Goal: Check status: Check status

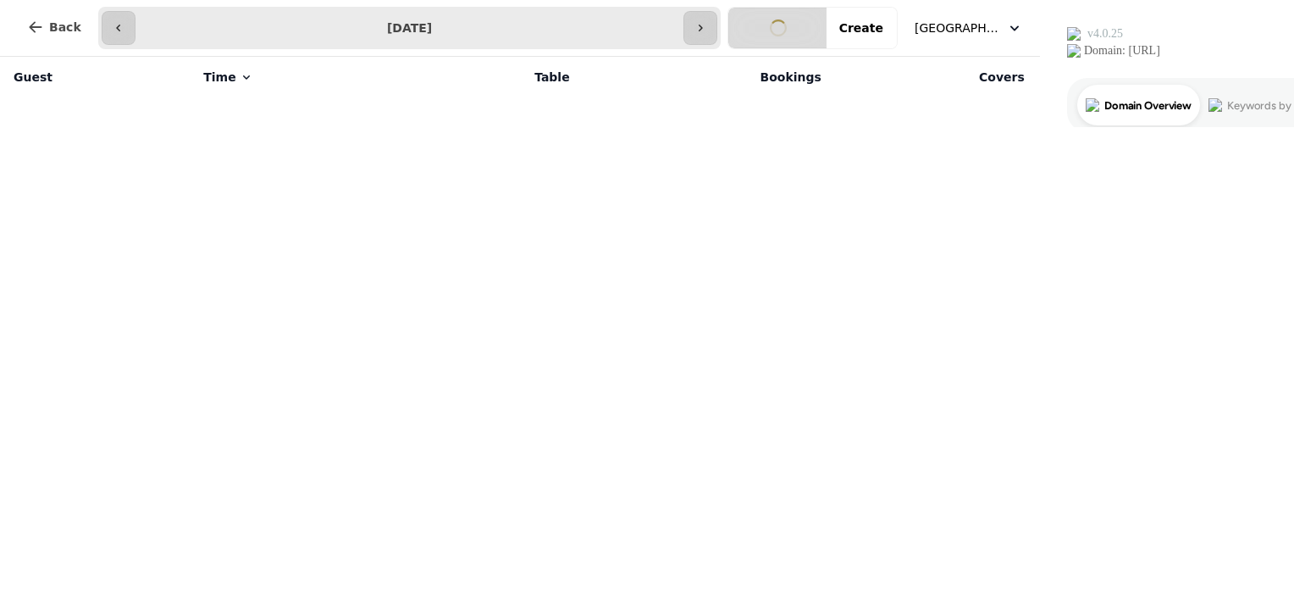
select select "**********"
select select "*"
select select "****"
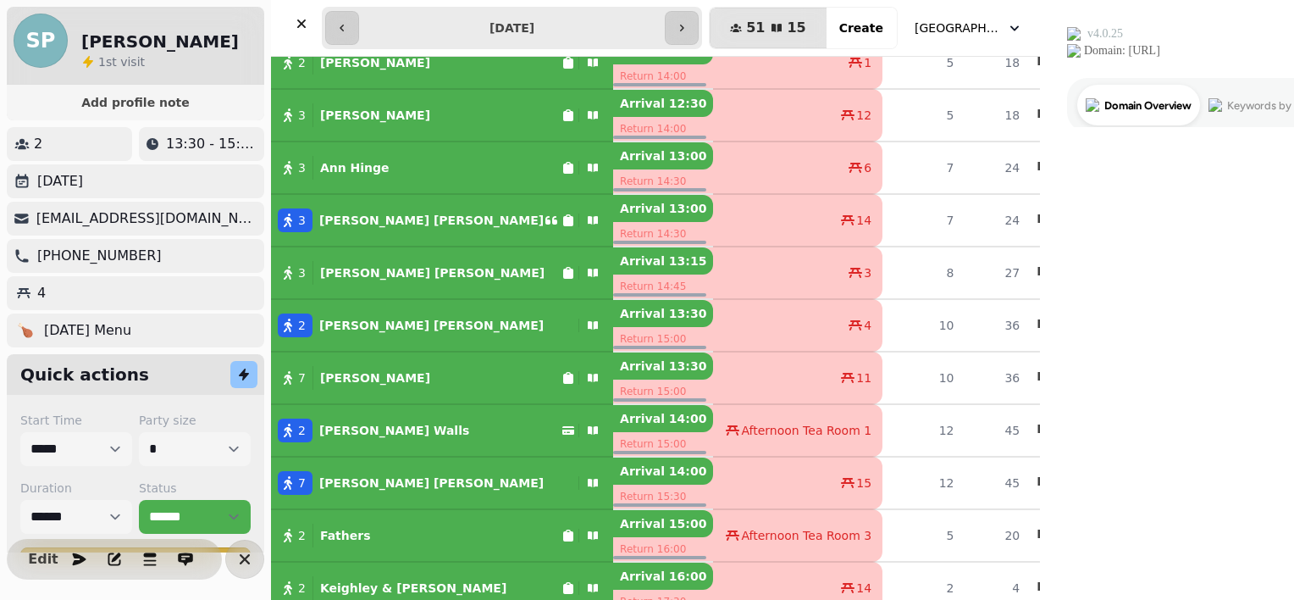
scroll to position [228, 0]
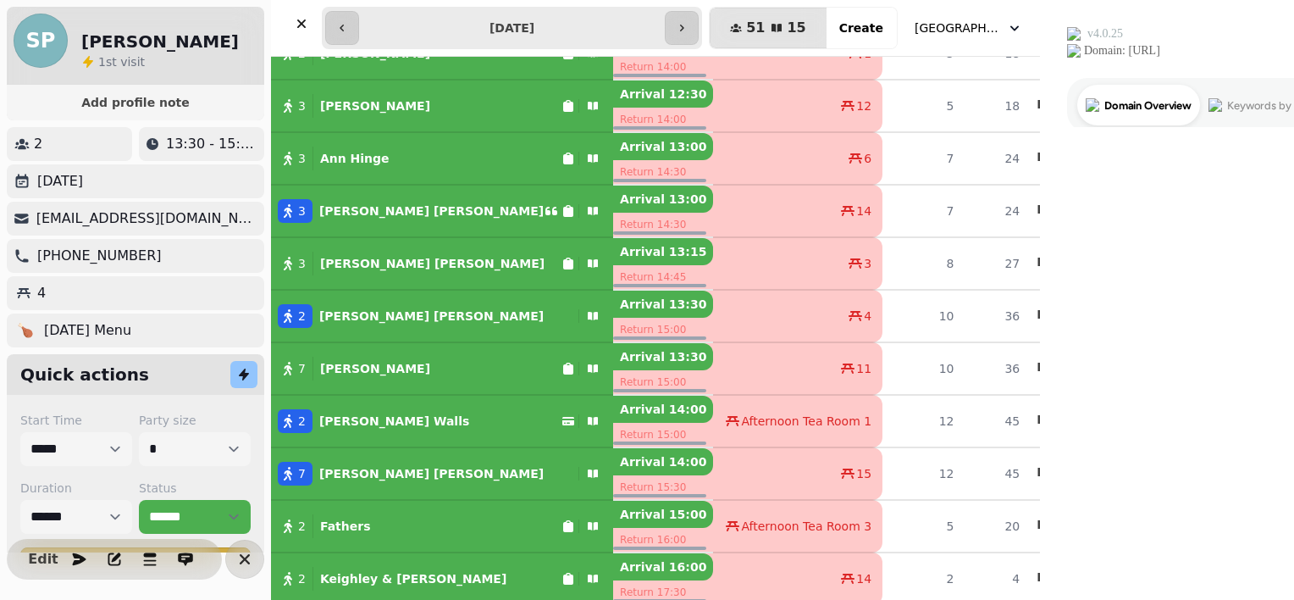
click at [450, 263] on div "3 [PERSON_NAME]" at bounding box center [416, 263] width 290 height 24
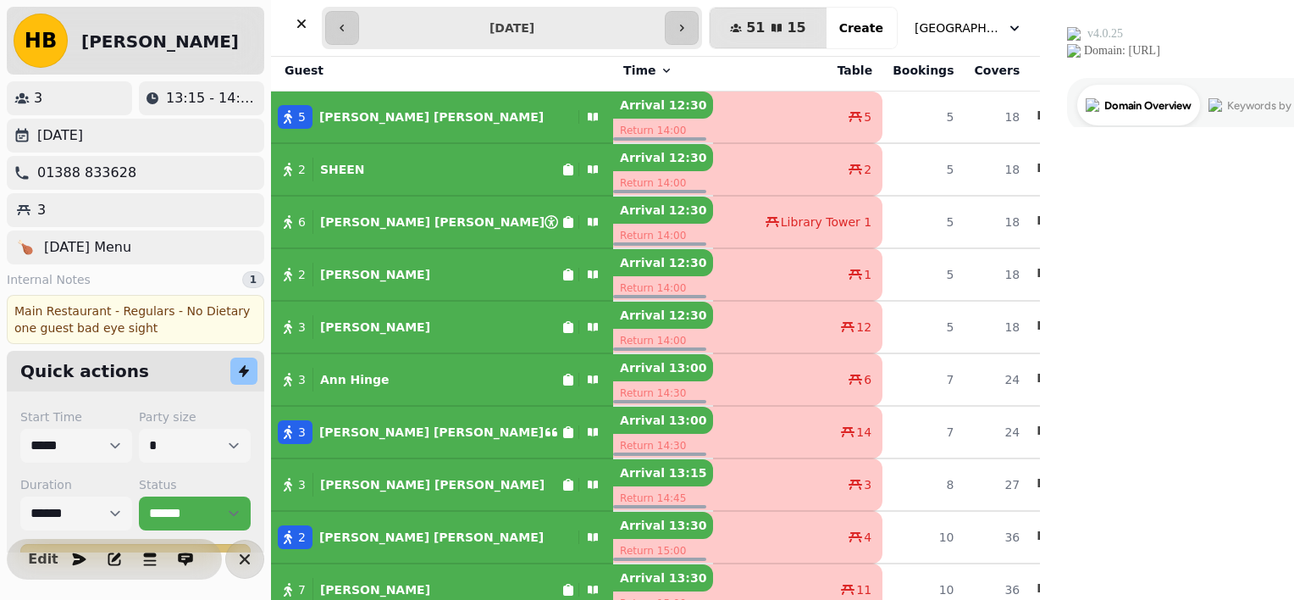
scroll to position [7, 0]
click at [450, 222] on div "6 [PERSON_NAME]" at bounding box center [408, 222] width 274 height 24
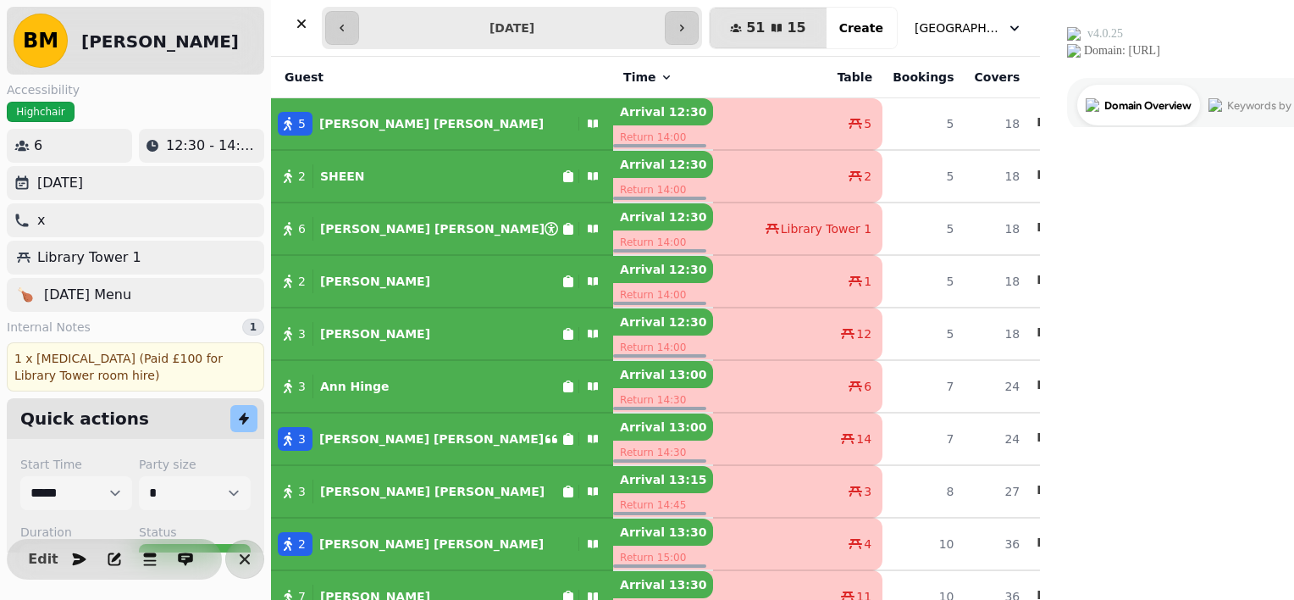
scroll to position [279, 0]
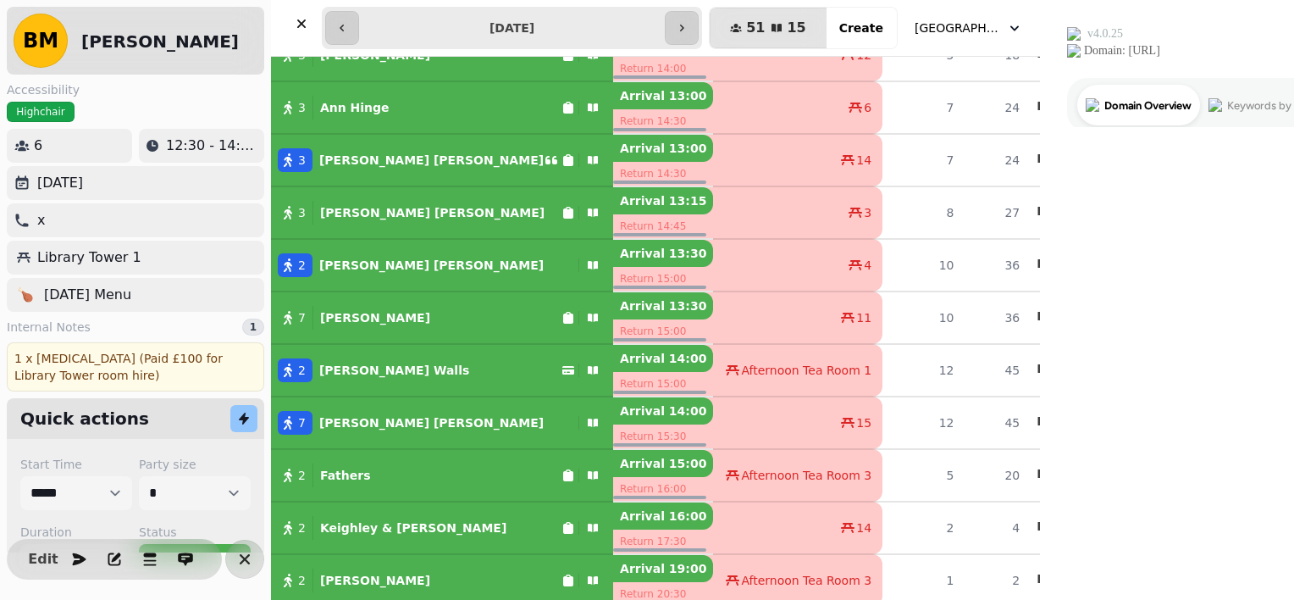
click at [462, 359] on div "2 [PERSON_NAME]" at bounding box center [416, 370] width 290 height 24
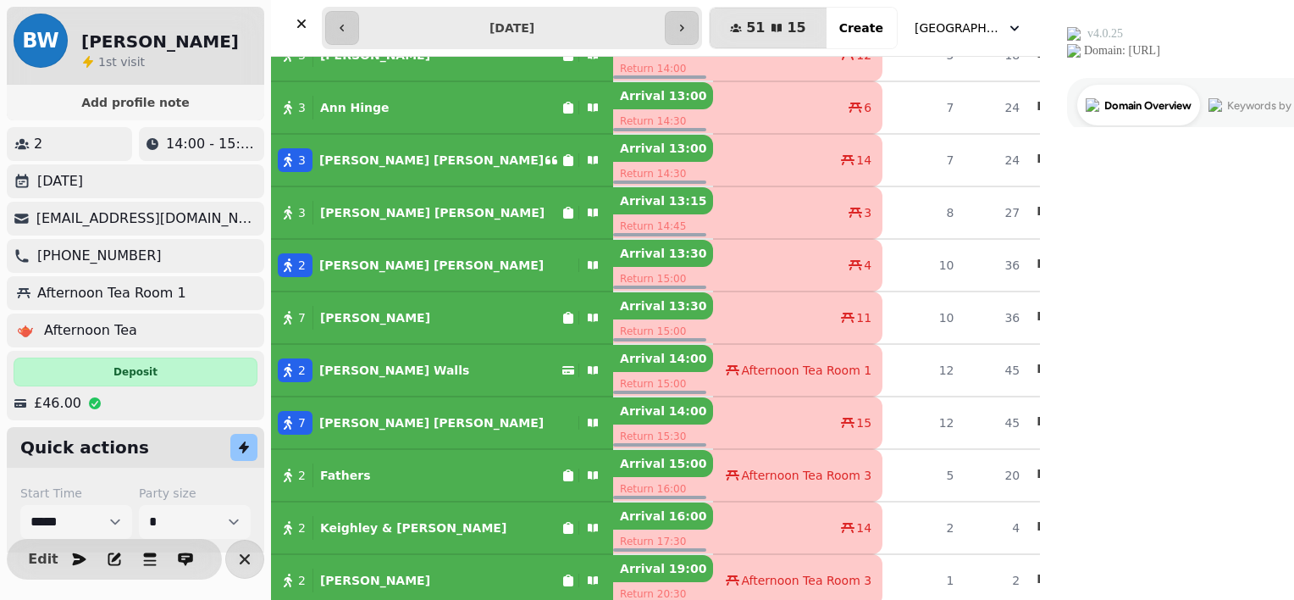
click at [467, 464] on div "2 Fathers" at bounding box center [416, 475] width 290 height 24
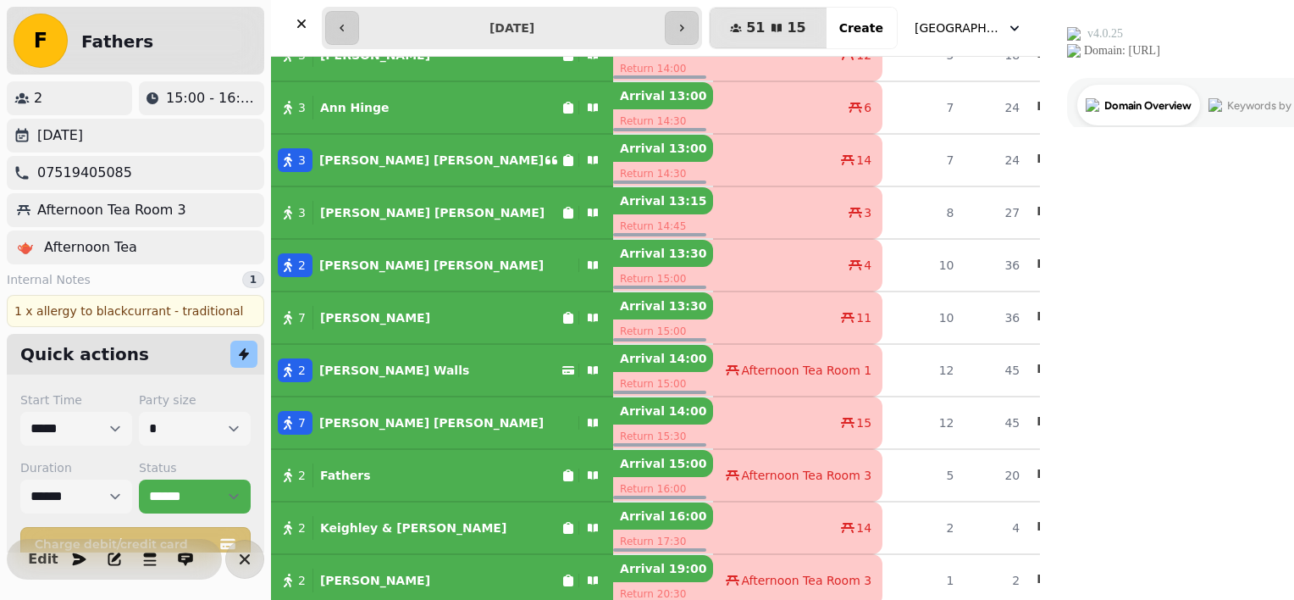
click at [464, 573] on div "2 [PERSON_NAME]" at bounding box center [416, 580] width 290 height 24
